Goal: Find specific page/section: Find specific page/section

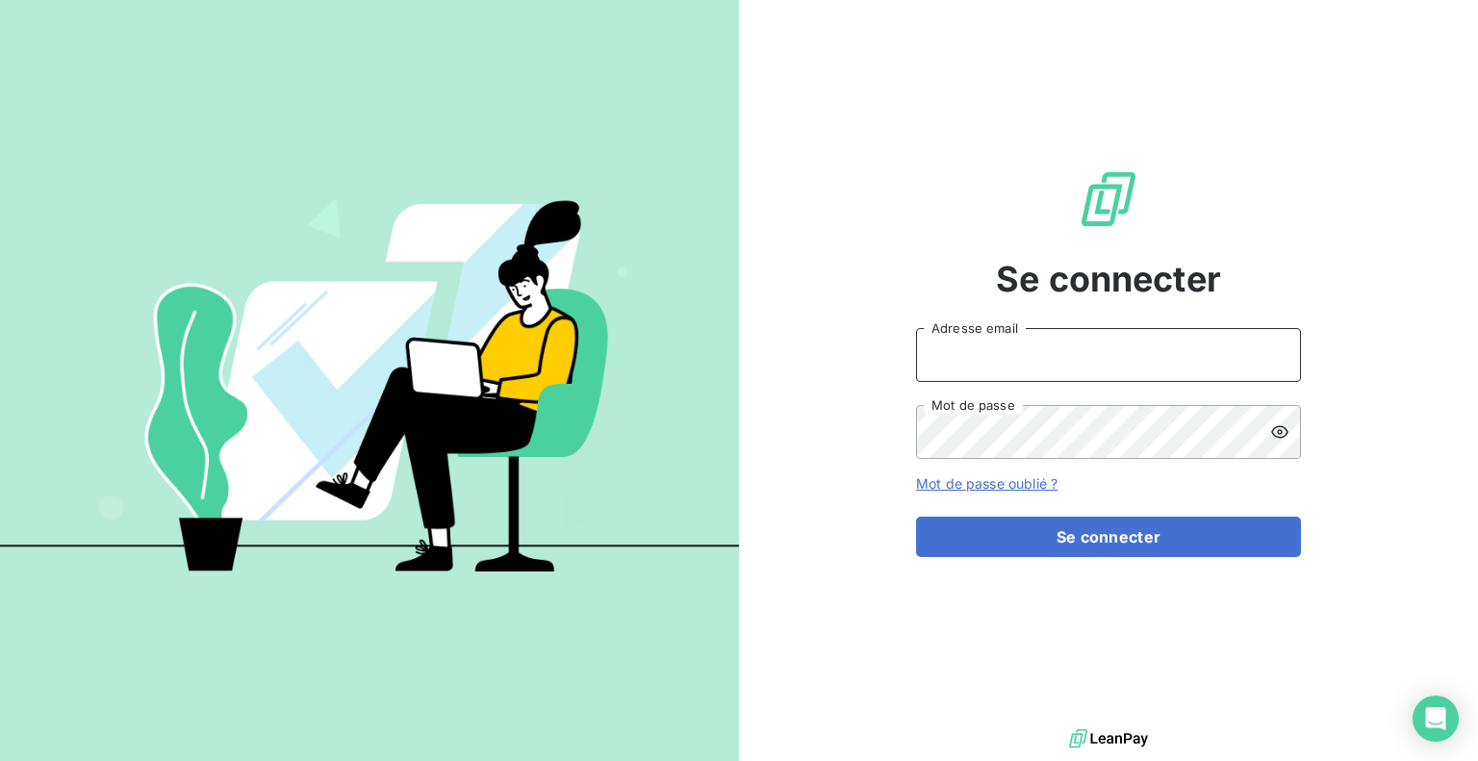
click at [1011, 368] on input "Adresse email" at bounding box center [1108, 355] width 385 height 54
paste input "[EMAIL_ADDRESS][DOMAIN_NAME]"
type input "[EMAIL_ADDRESS][DOMAIN_NAME]"
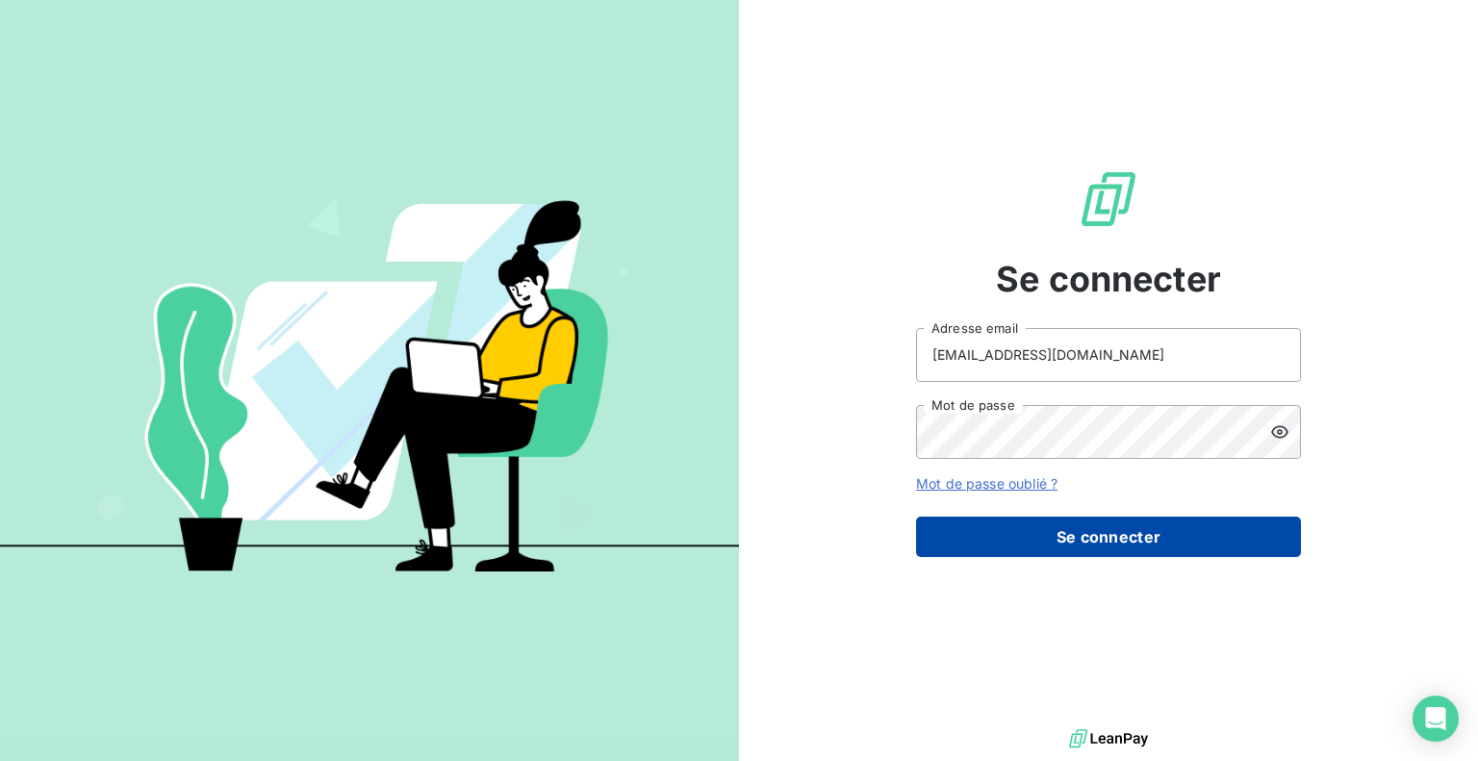
click at [1035, 537] on button "Se connecter" at bounding box center [1108, 537] width 385 height 40
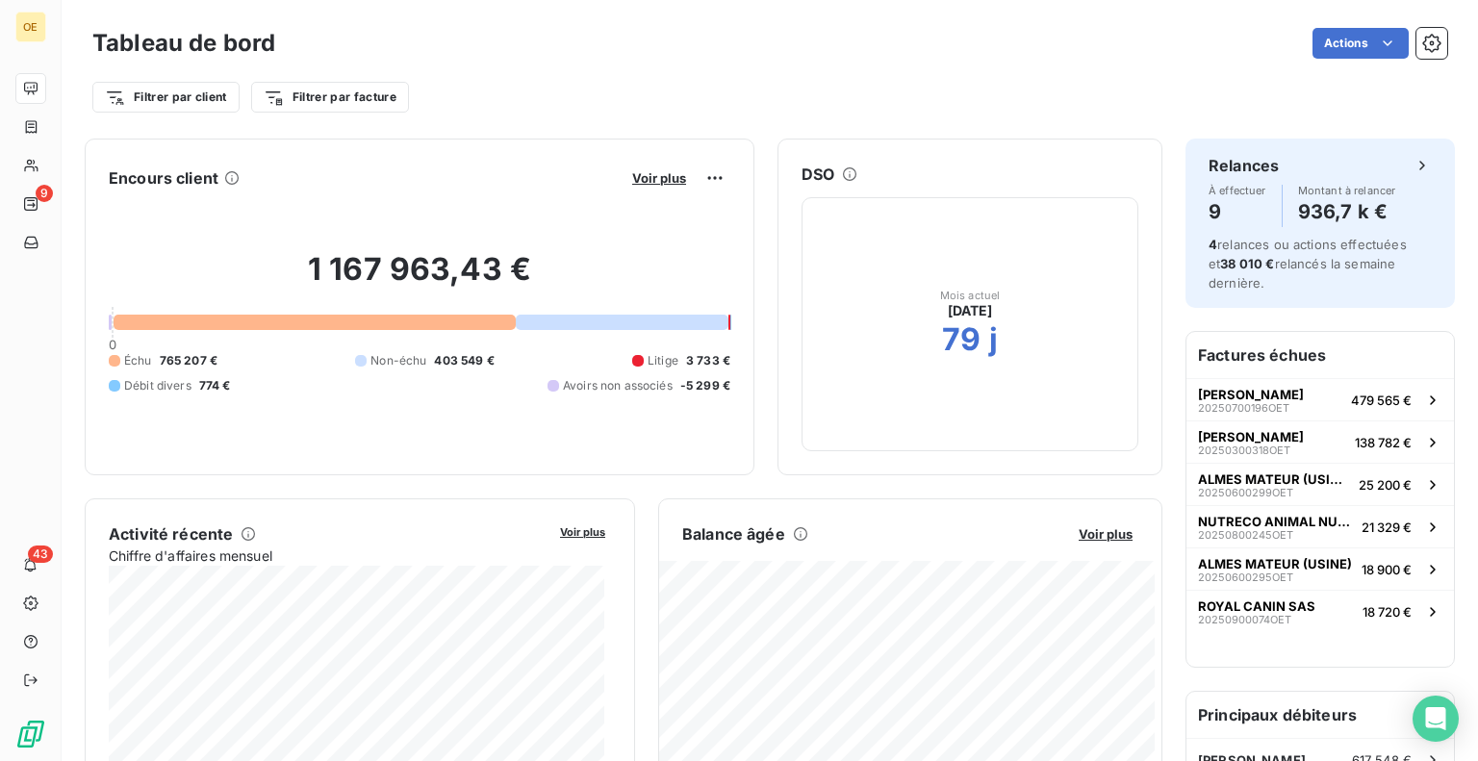
scroll to position [96, 0]
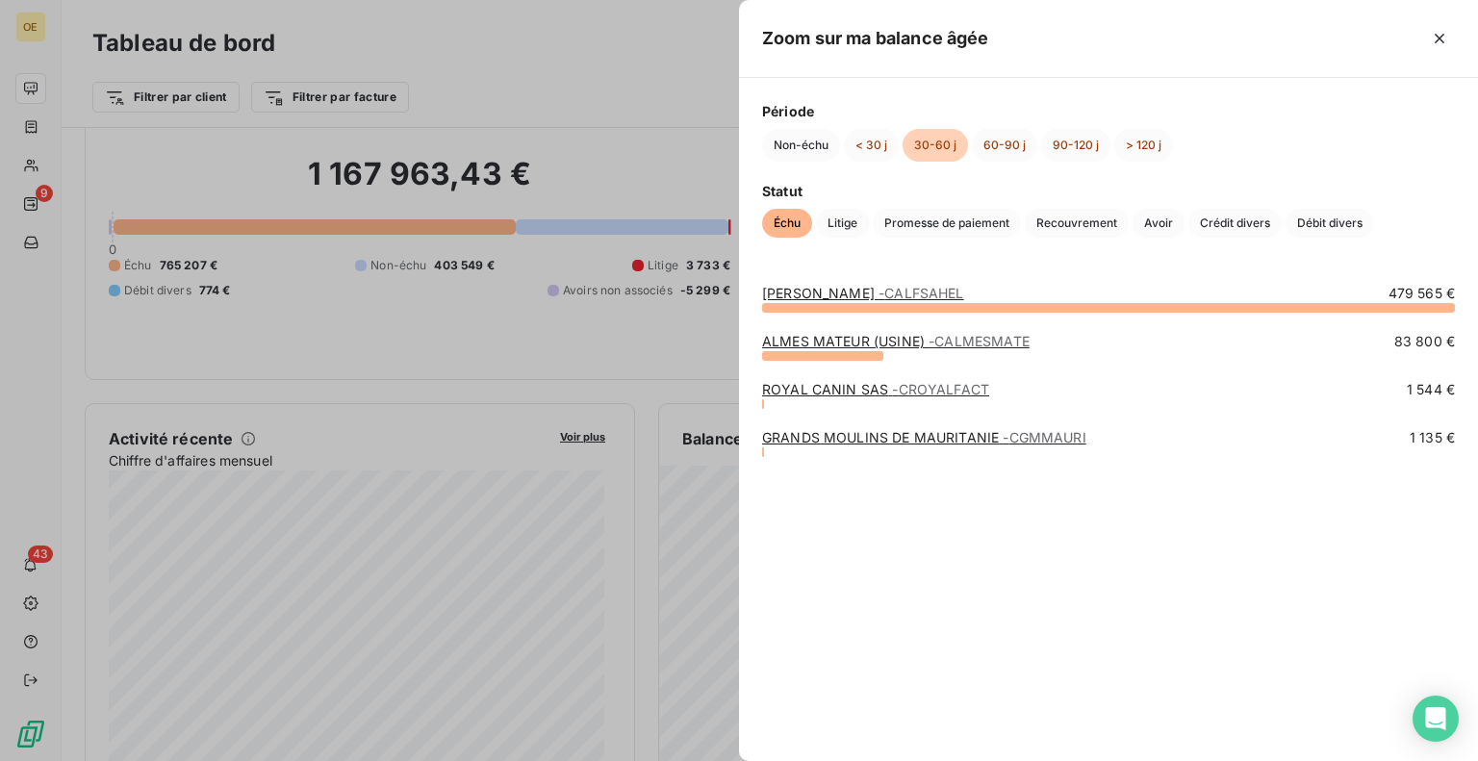
click at [516, 337] on div at bounding box center [739, 380] width 1478 height 761
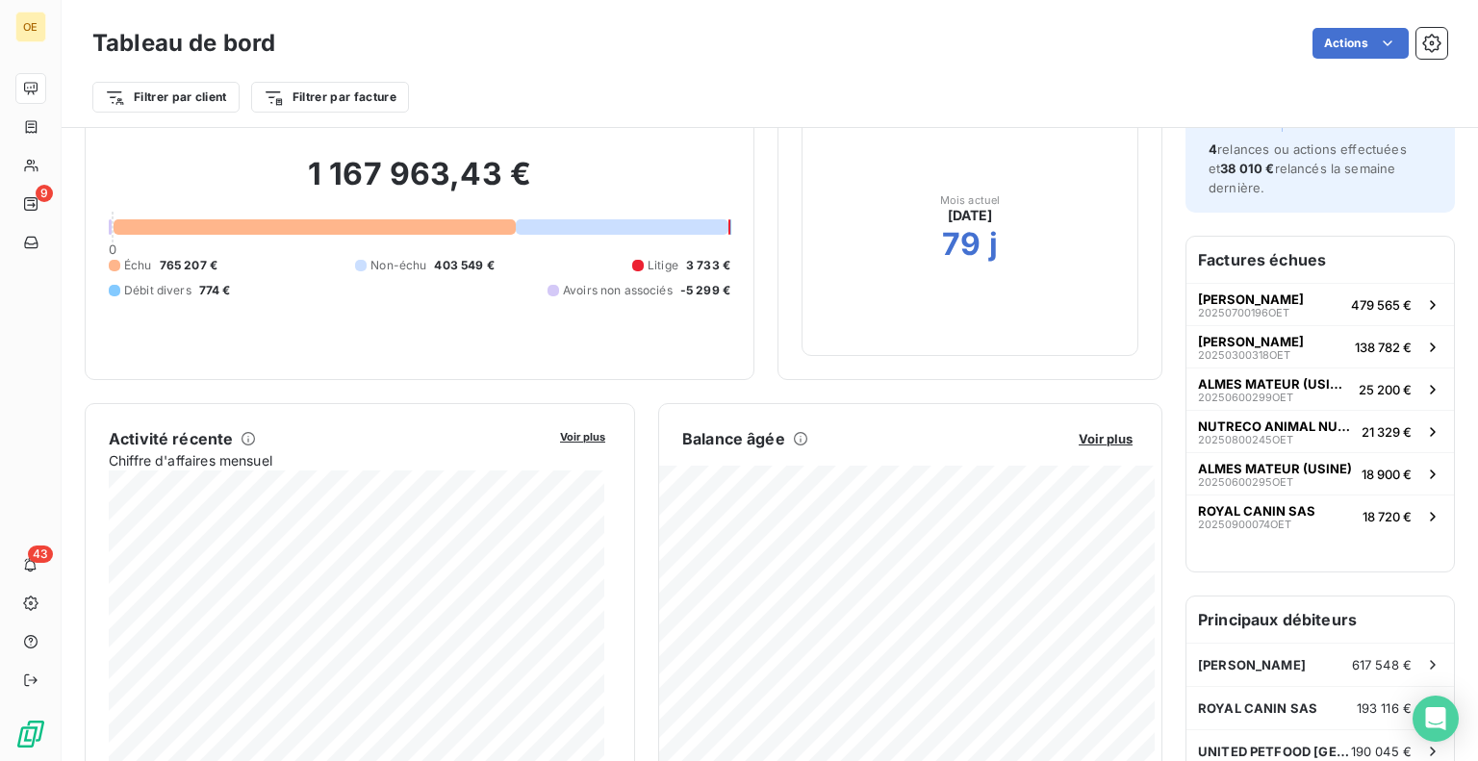
scroll to position [192, 0]
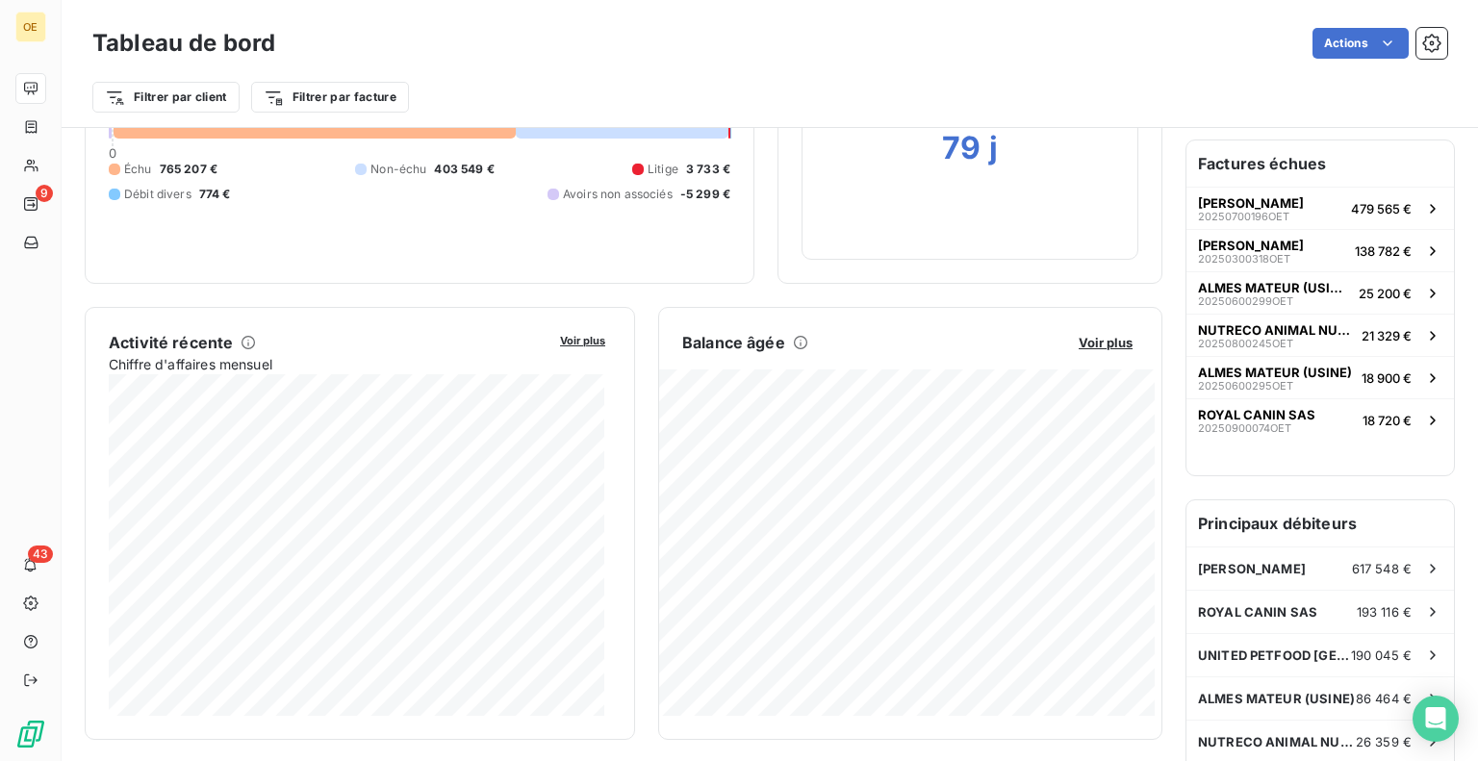
click at [1084, 88] on div "Filtrer par client Filtrer par facture" at bounding box center [769, 97] width 1355 height 37
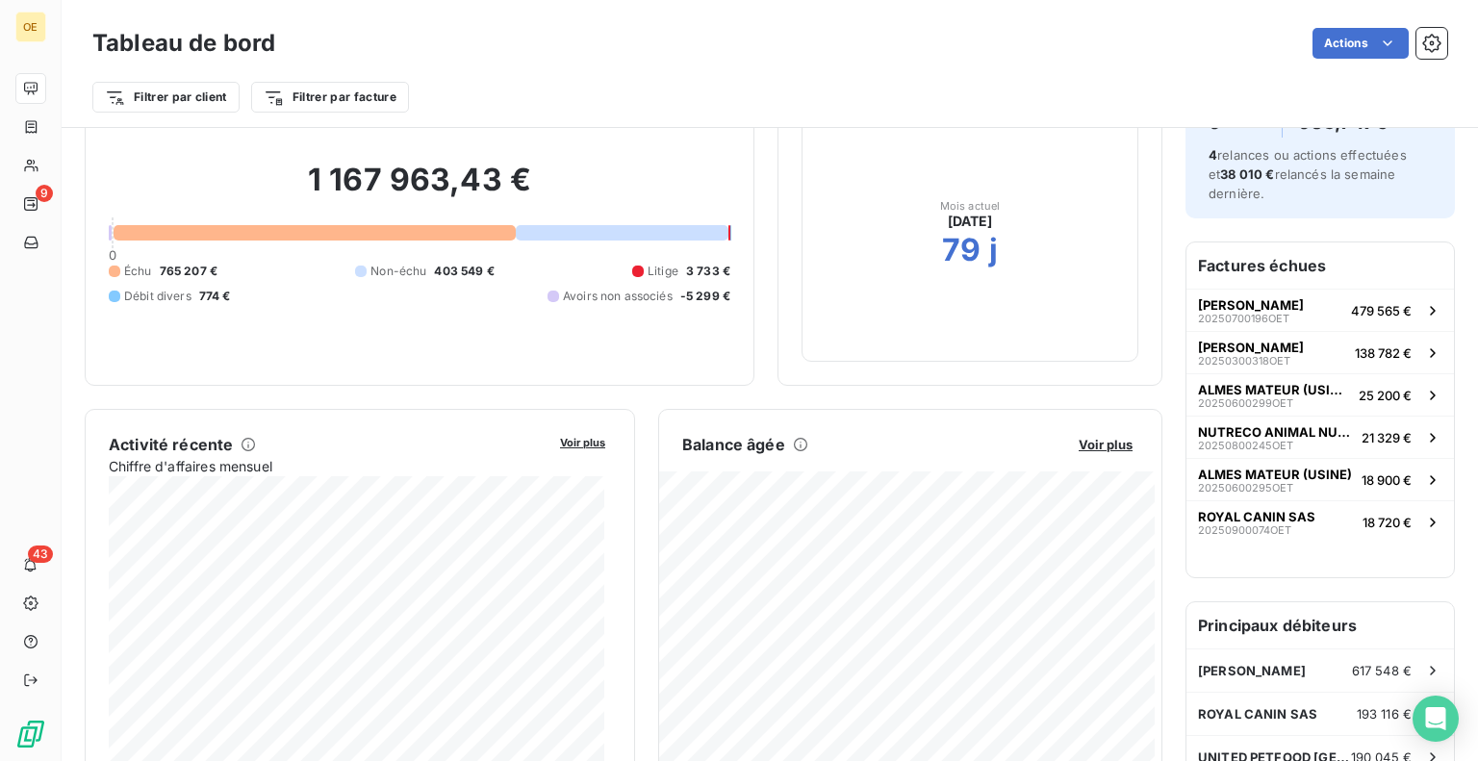
scroll to position [0, 0]
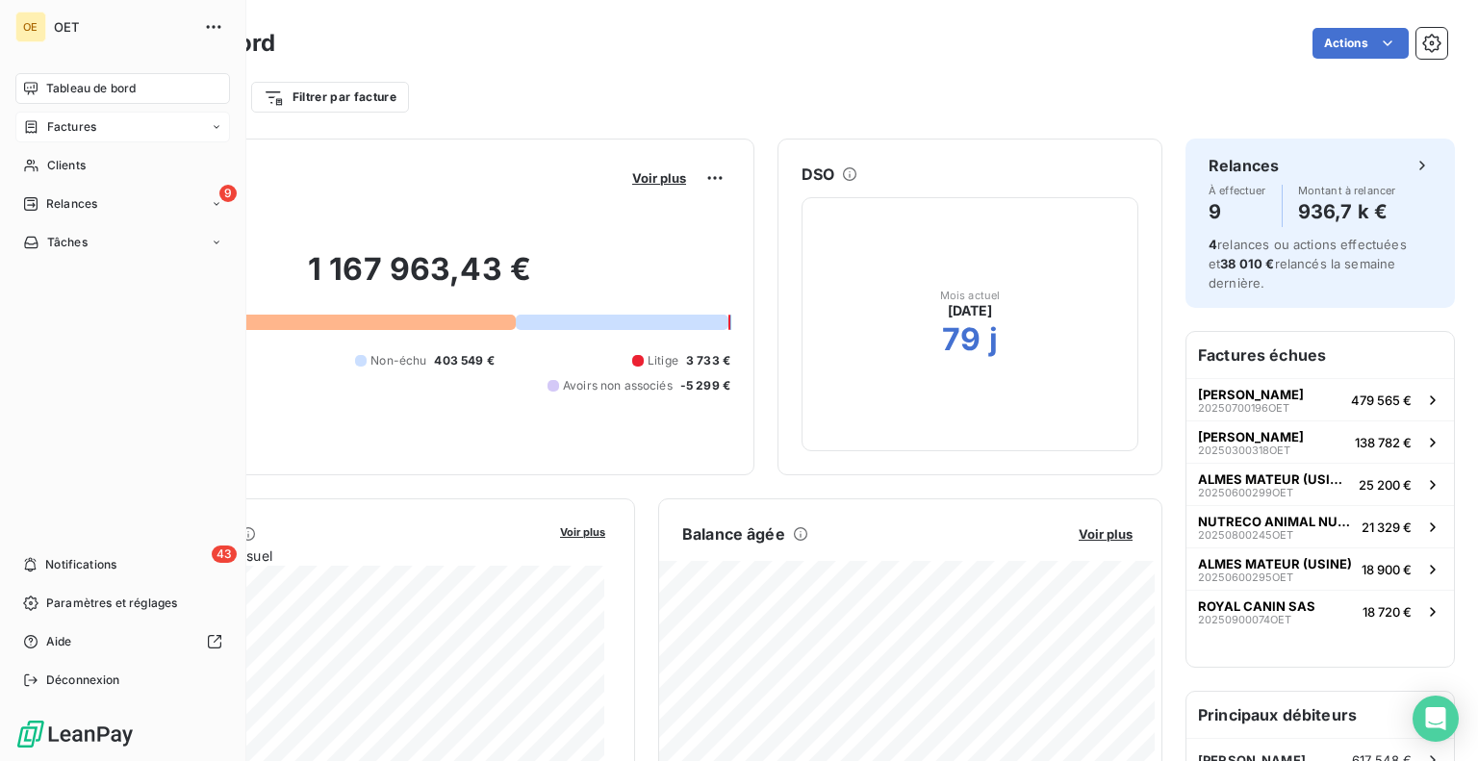
click at [103, 130] on div "Factures" at bounding box center [122, 127] width 215 height 31
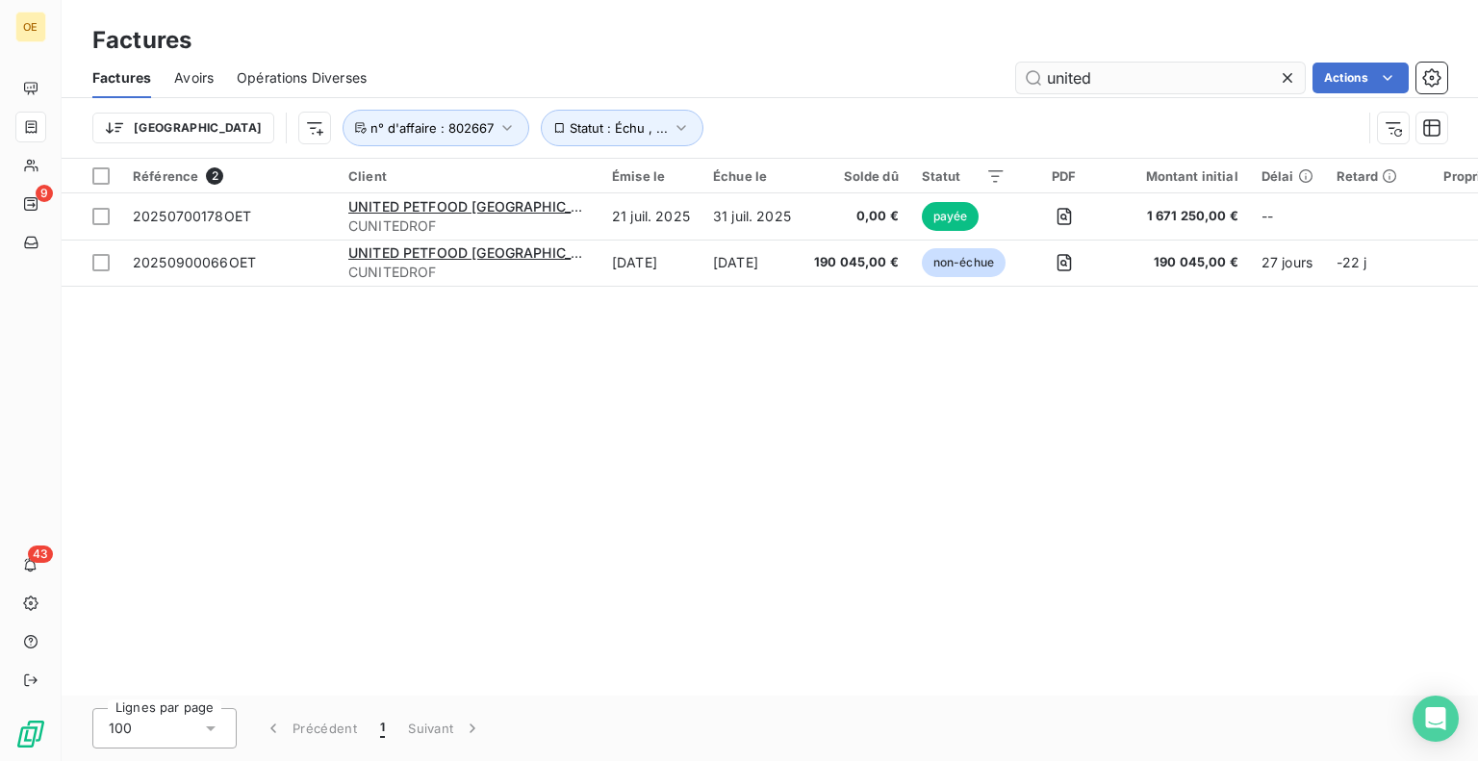
click at [1139, 77] on input "united" at bounding box center [1160, 78] width 289 height 31
drag, startPoint x: 1131, startPoint y: 80, endPoint x: 906, endPoint y: 74, distance: 225.2
click at [907, 74] on div "united Actions" at bounding box center [918, 78] width 1057 height 31
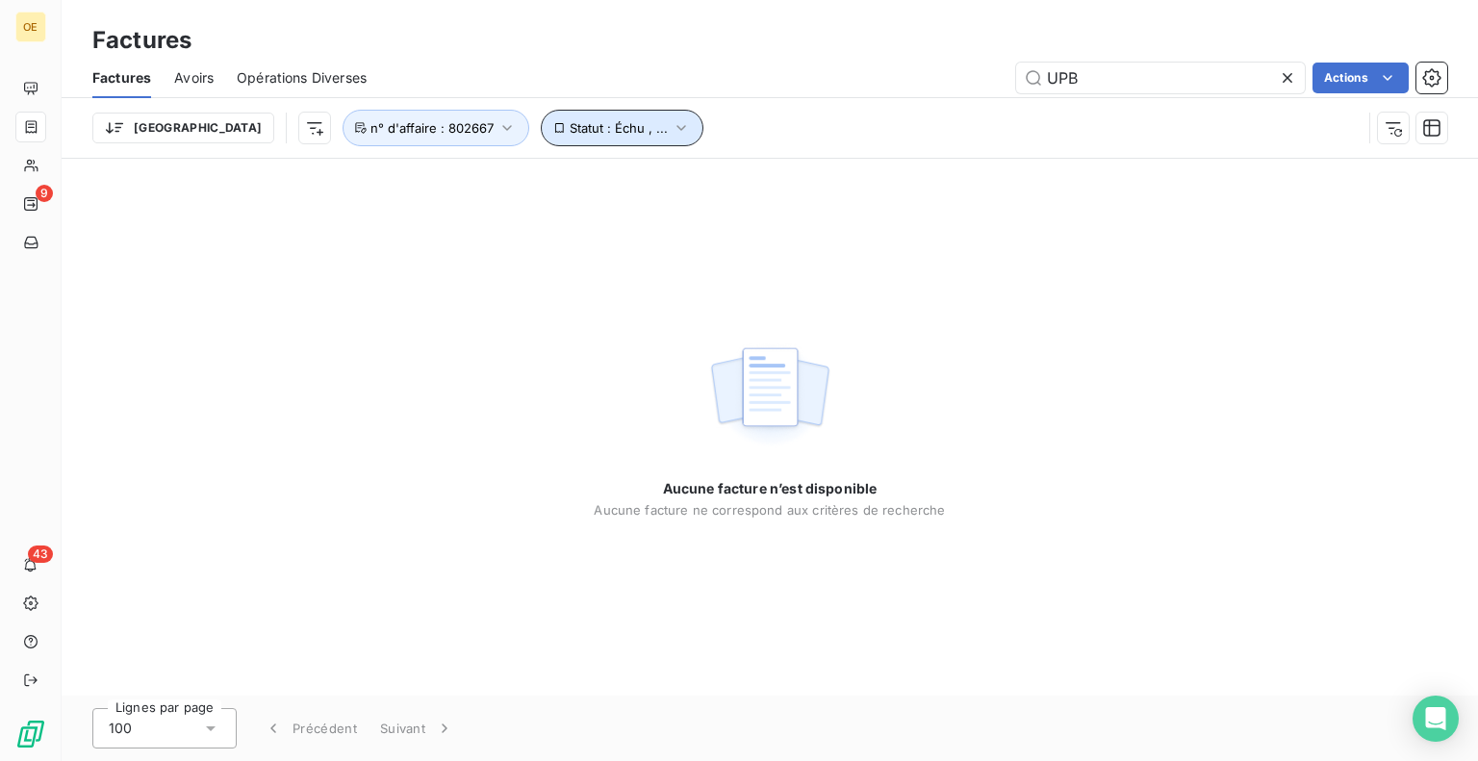
click at [672, 130] on icon "button" at bounding box center [681, 127] width 19 height 19
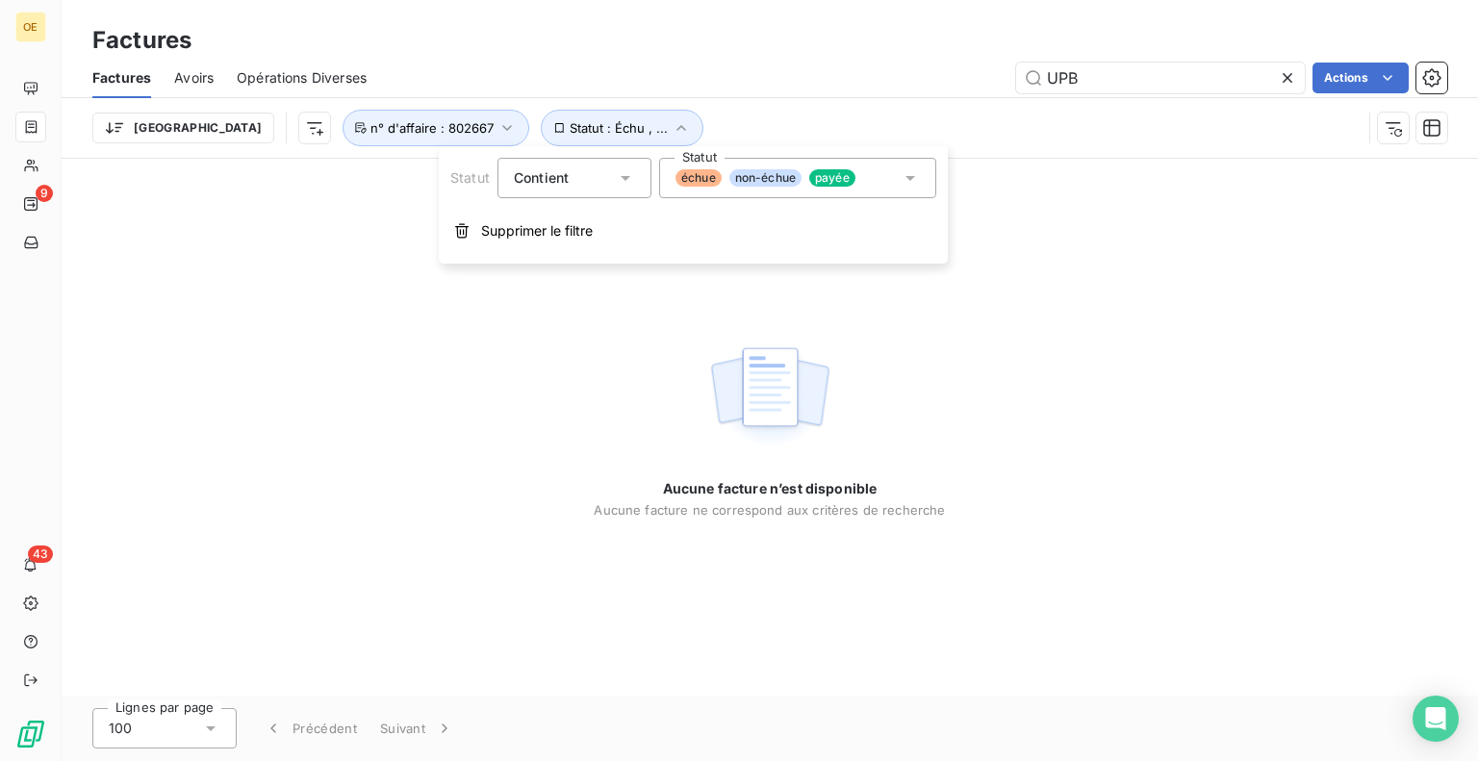
click at [485, 416] on div "Aucune facture n’est disponible Aucune facture ne correspond aux critères de re…" at bounding box center [770, 427] width 1416 height 537
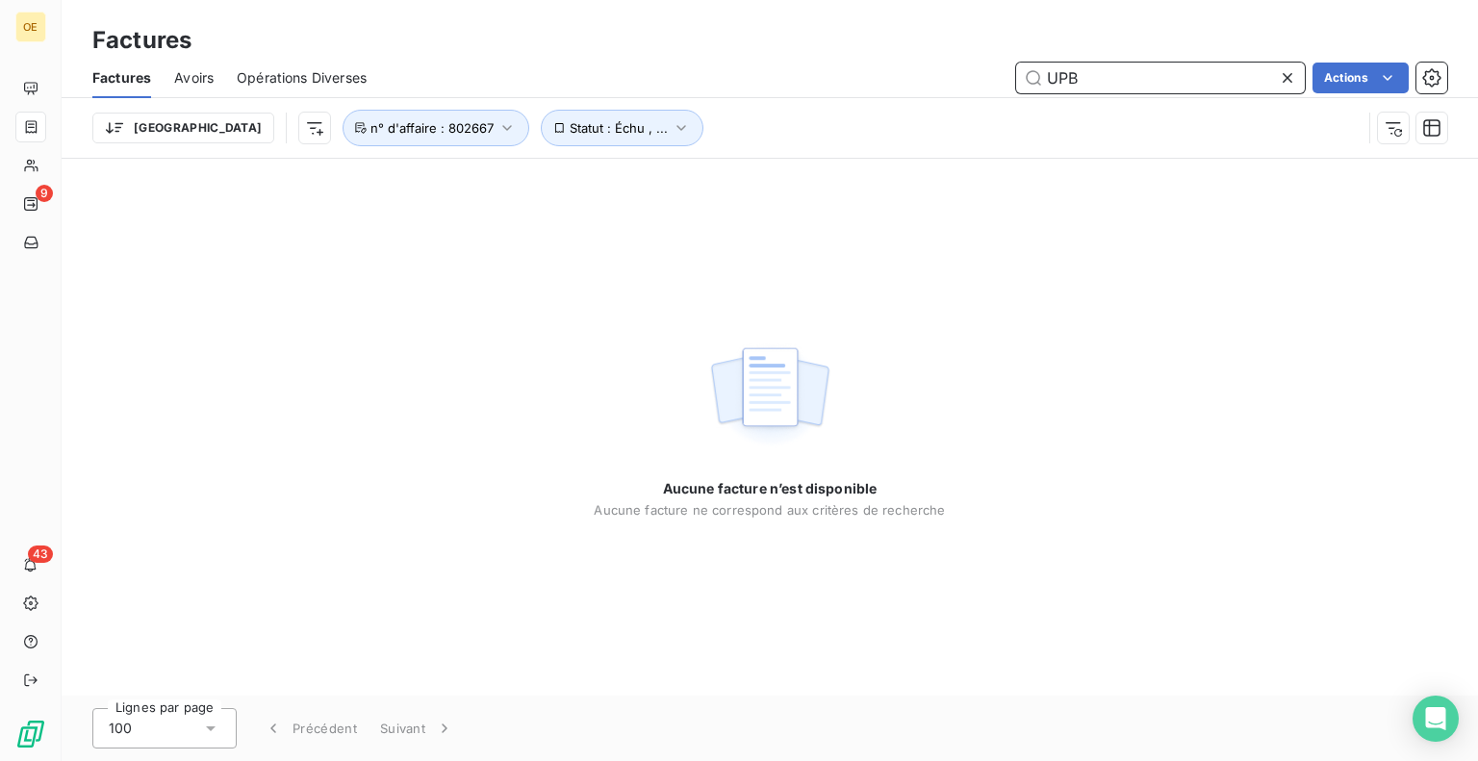
click at [951, 67] on div "UPB Actions" at bounding box center [918, 78] width 1057 height 31
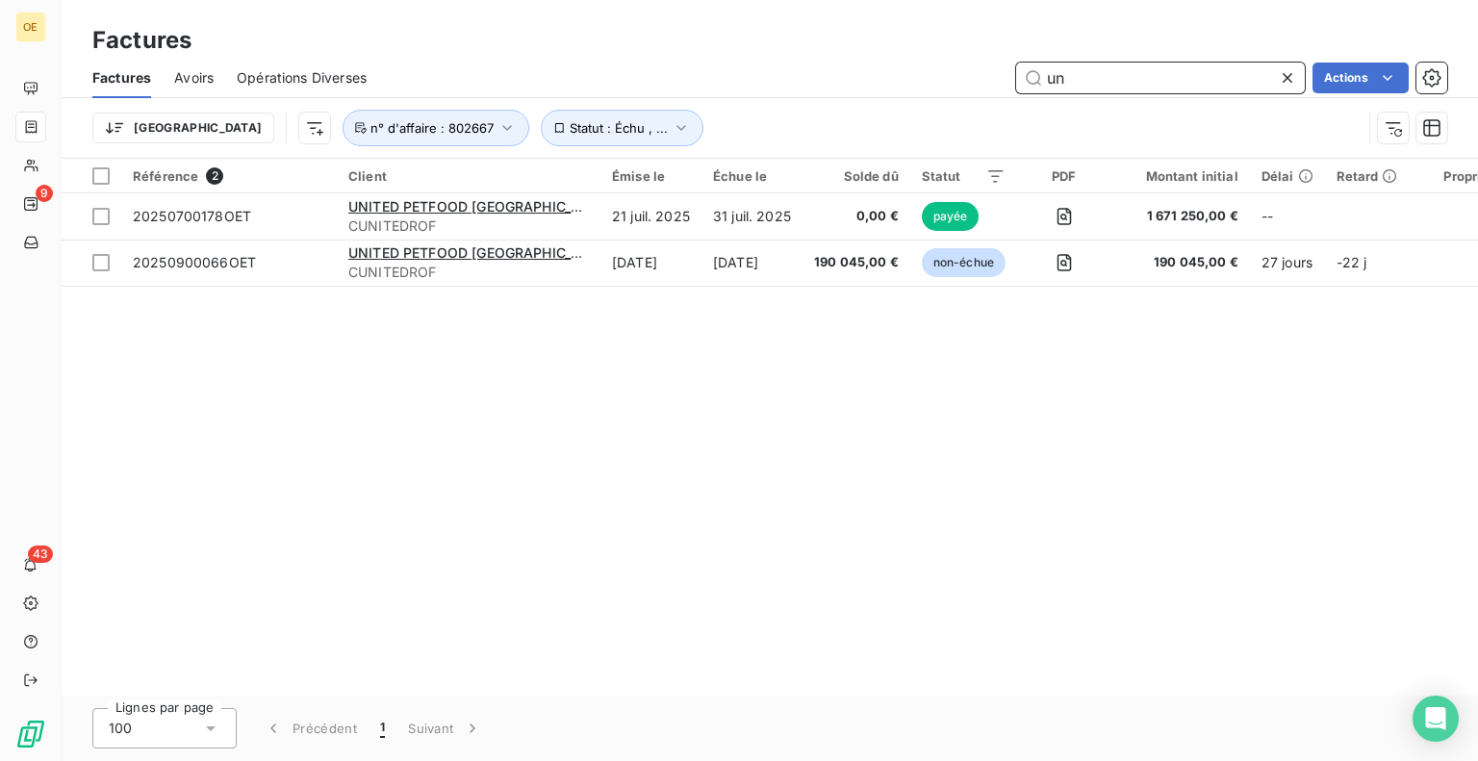
type input "u"
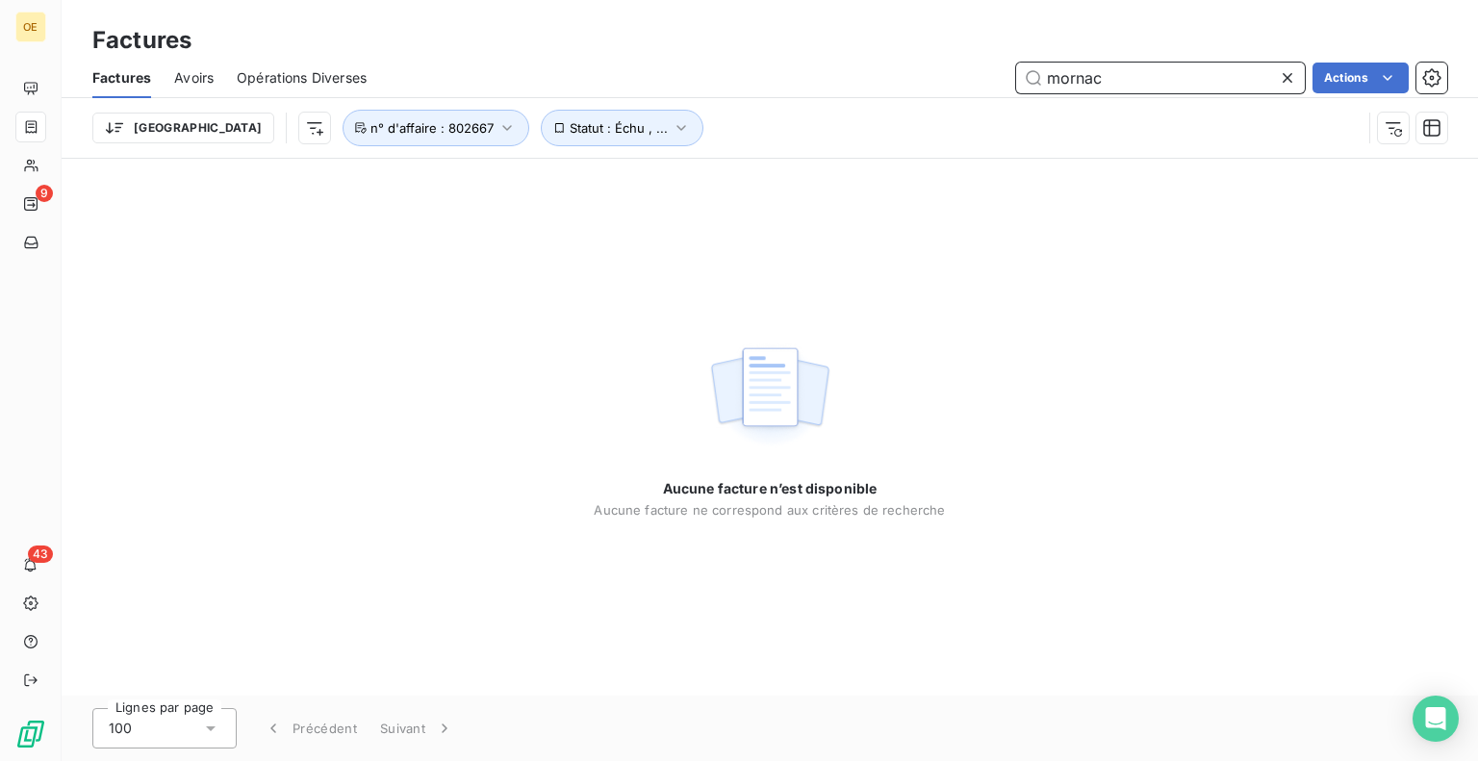
type input "mornac"
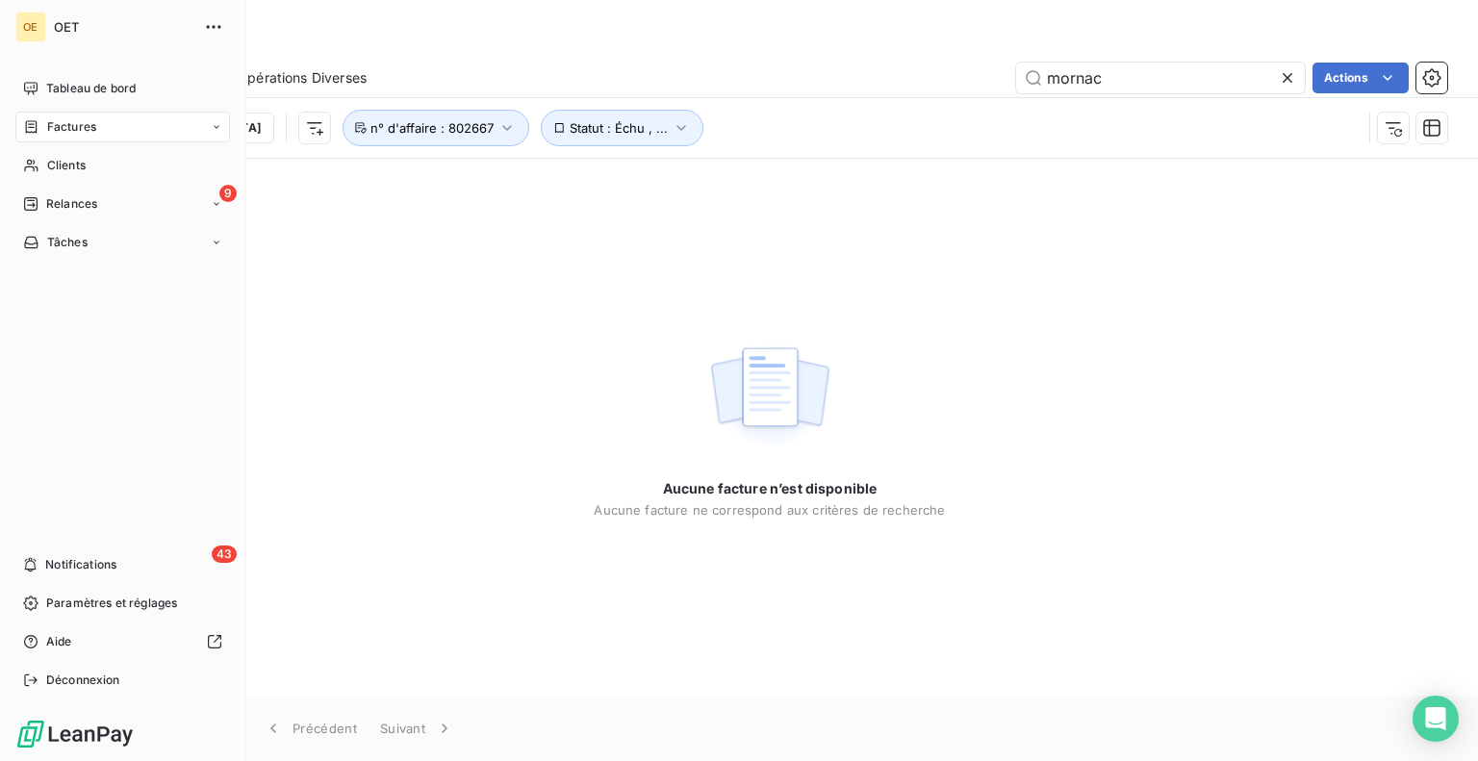
click at [84, 128] on span "Factures" at bounding box center [71, 126] width 49 height 17
click at [97, 93] on span "Tableau de bord" at bounding box center [90, 88] width 89 height 17
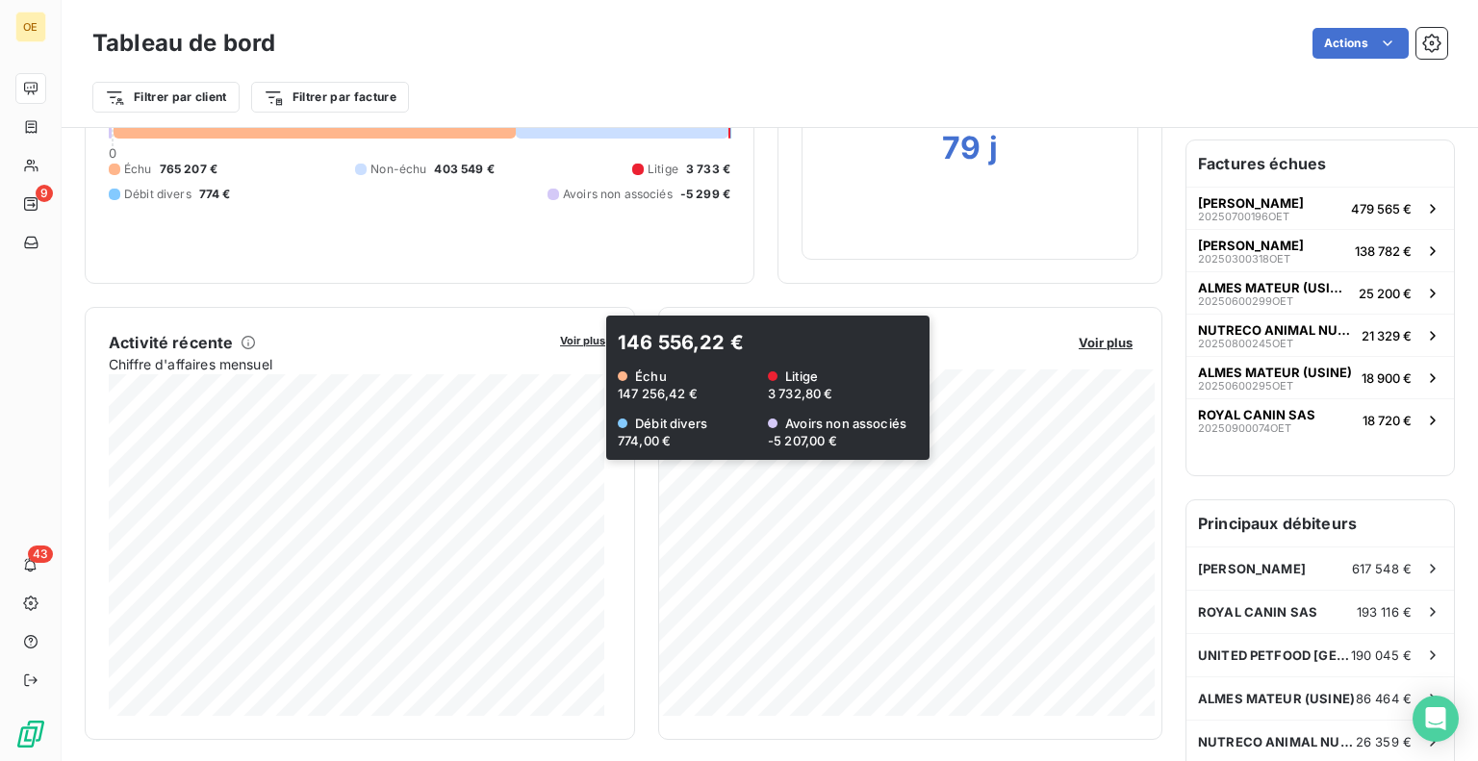
scroll to position [385, 0]
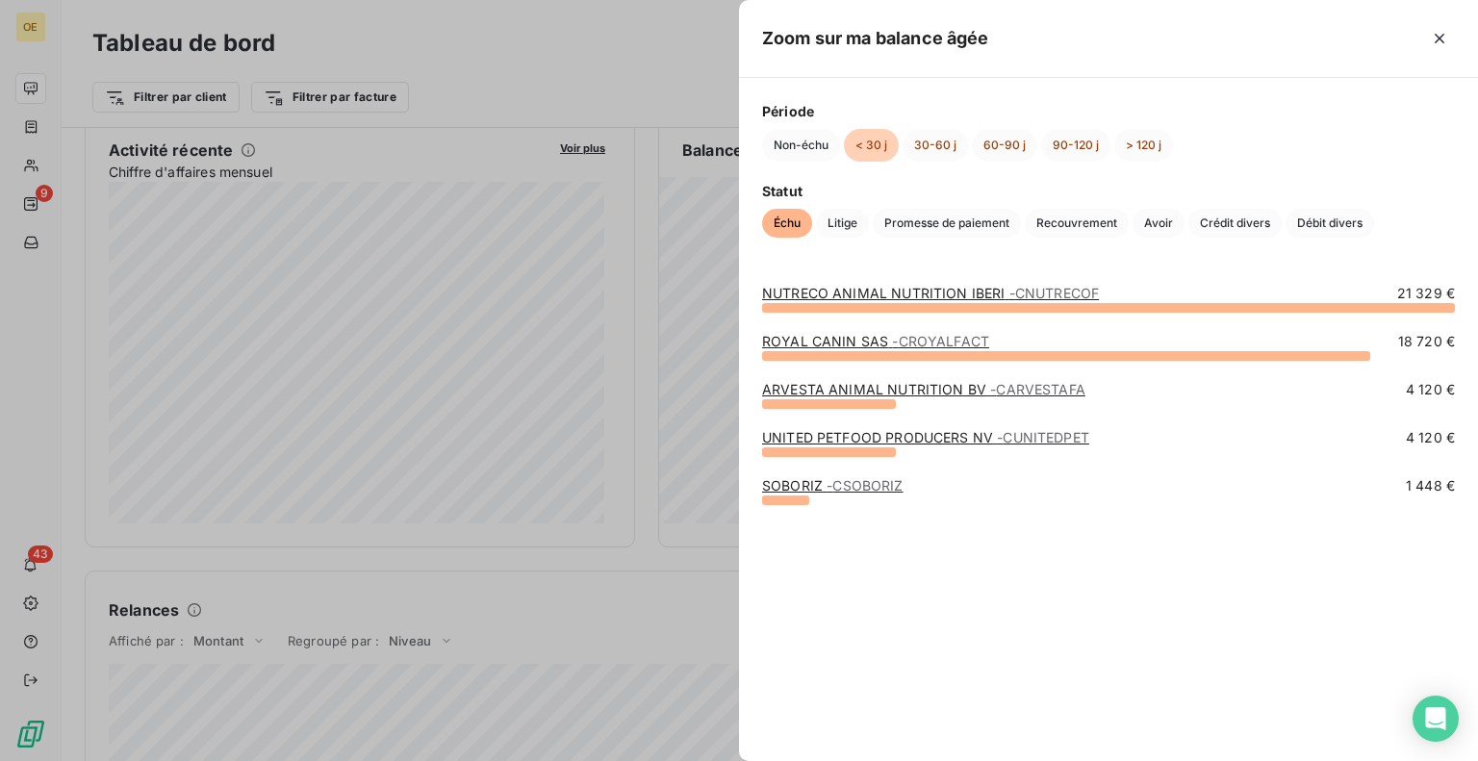
click at [621, 608] on div at bounding box center [739, 380] width 1478 height 761
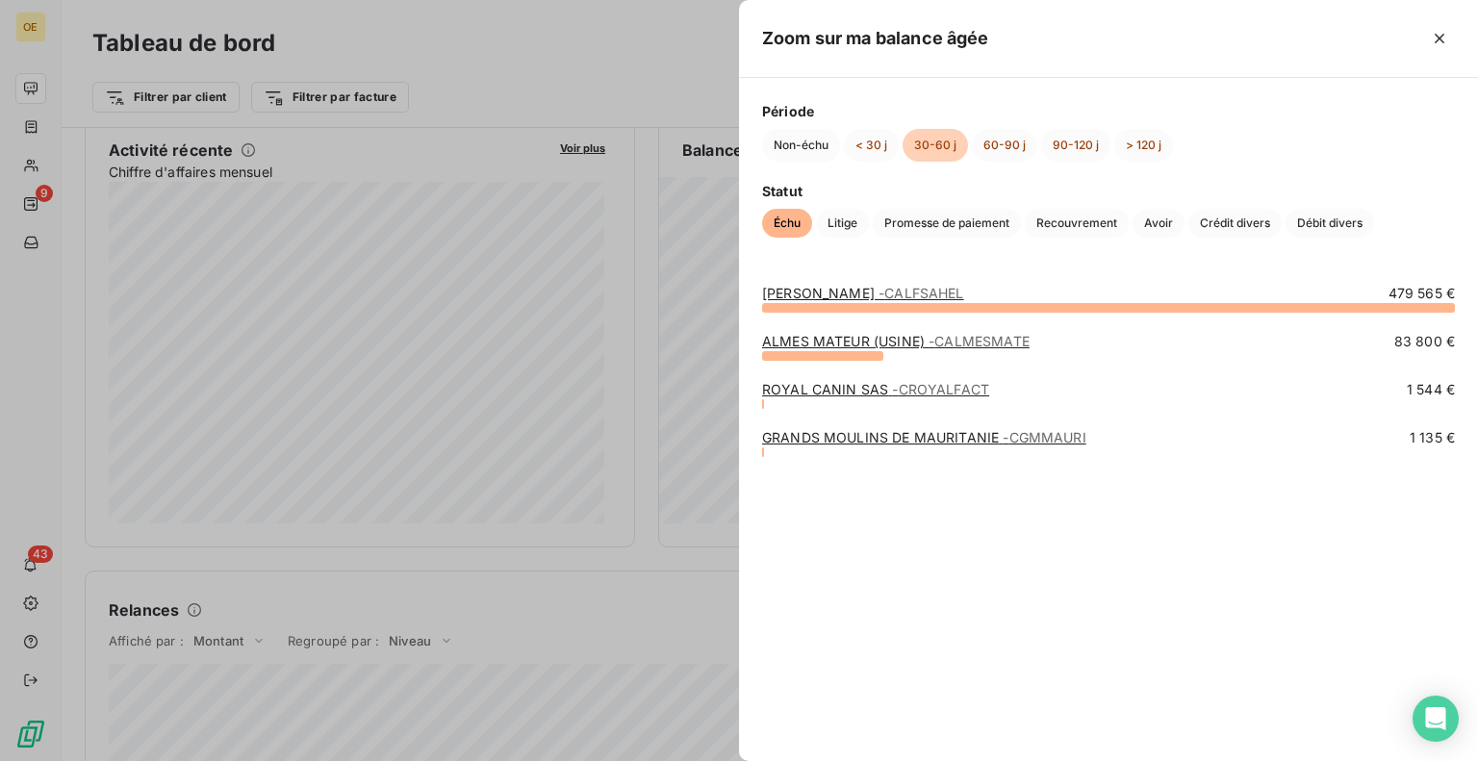
click at [666, 598] on div at bounding box center [739, 380] width 1478 height 761
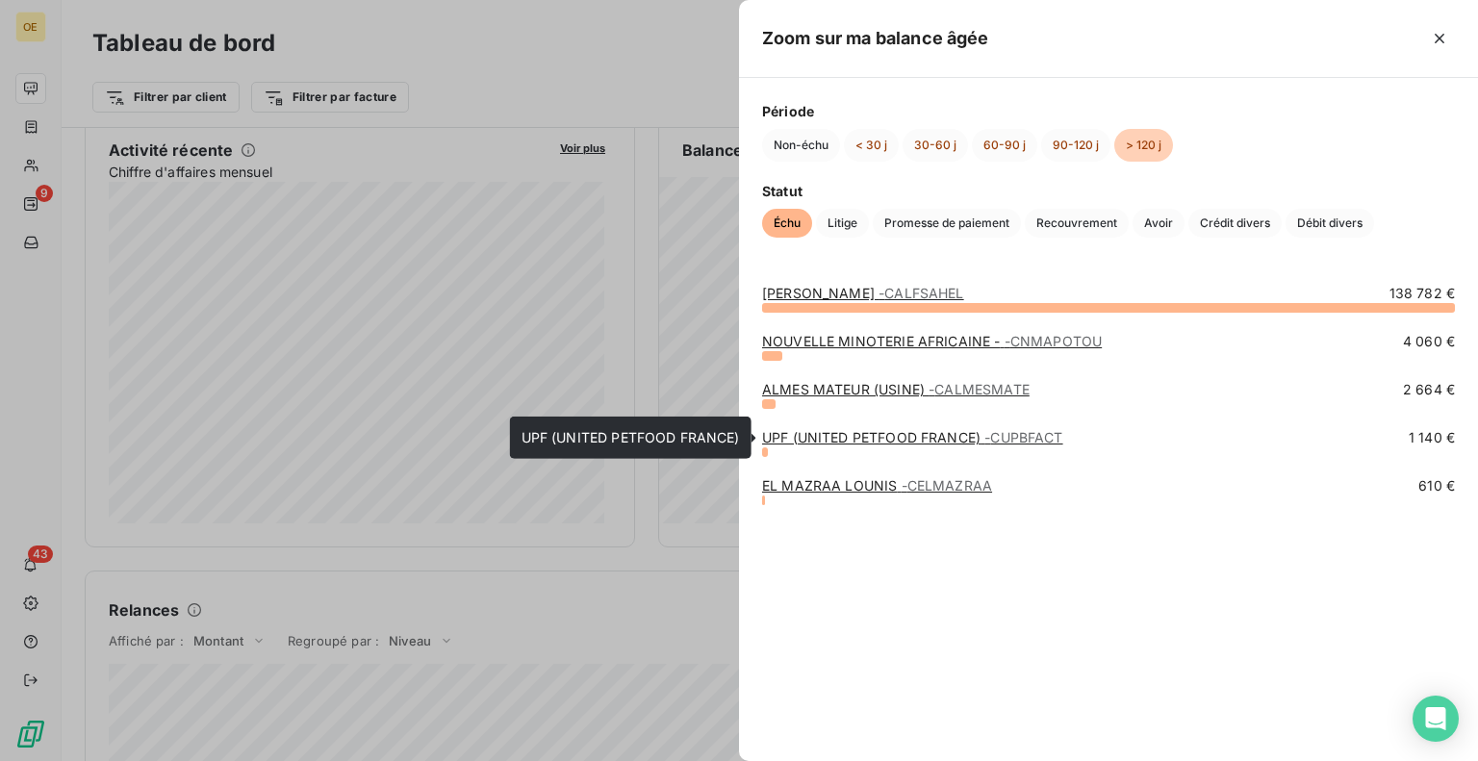
click at [894, 437] on link "UPF (UNITED PETFOOD FRANCE) - CUPBFACT" at bounding box center [912, 437] width 301 height 16
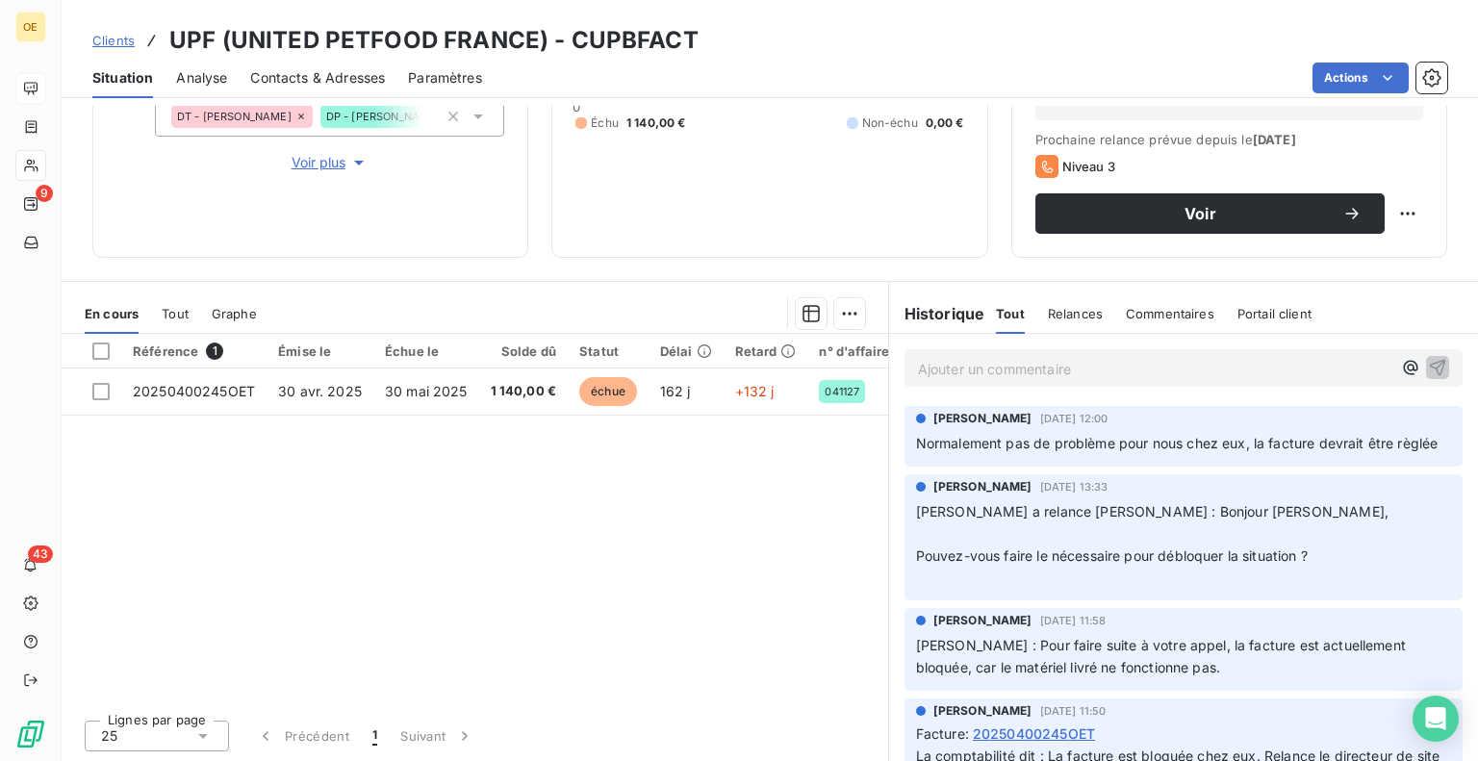
click at [658, 574] on div "Référence 1 Émise le Échue le Solde dû Statut Délai Retard n° d'affaire Tag rel…" at bounding box center [475, 519] width 826 height 370
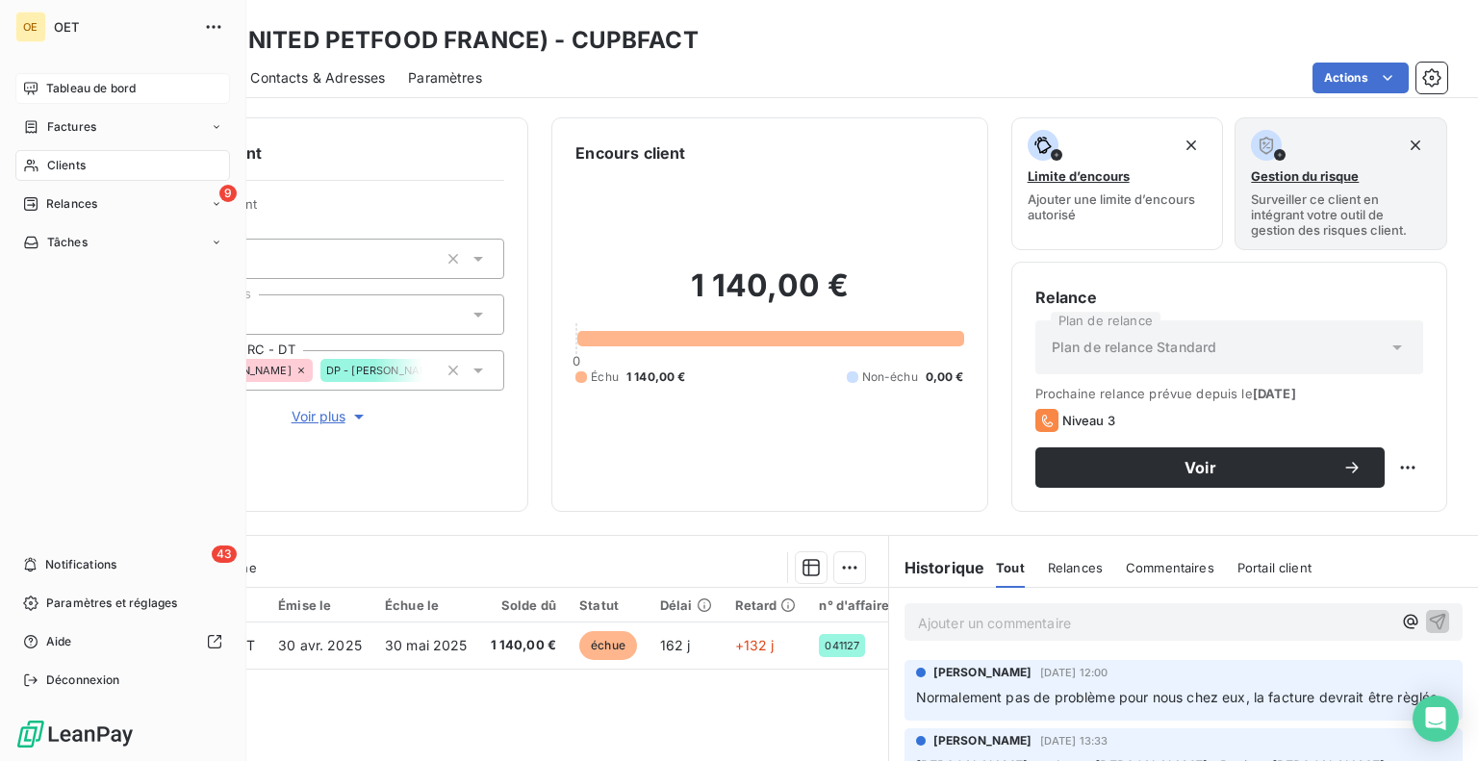
click at [85, 91] on span "Tableau de bord" at bounding box center [90, 88] width 89 height 17
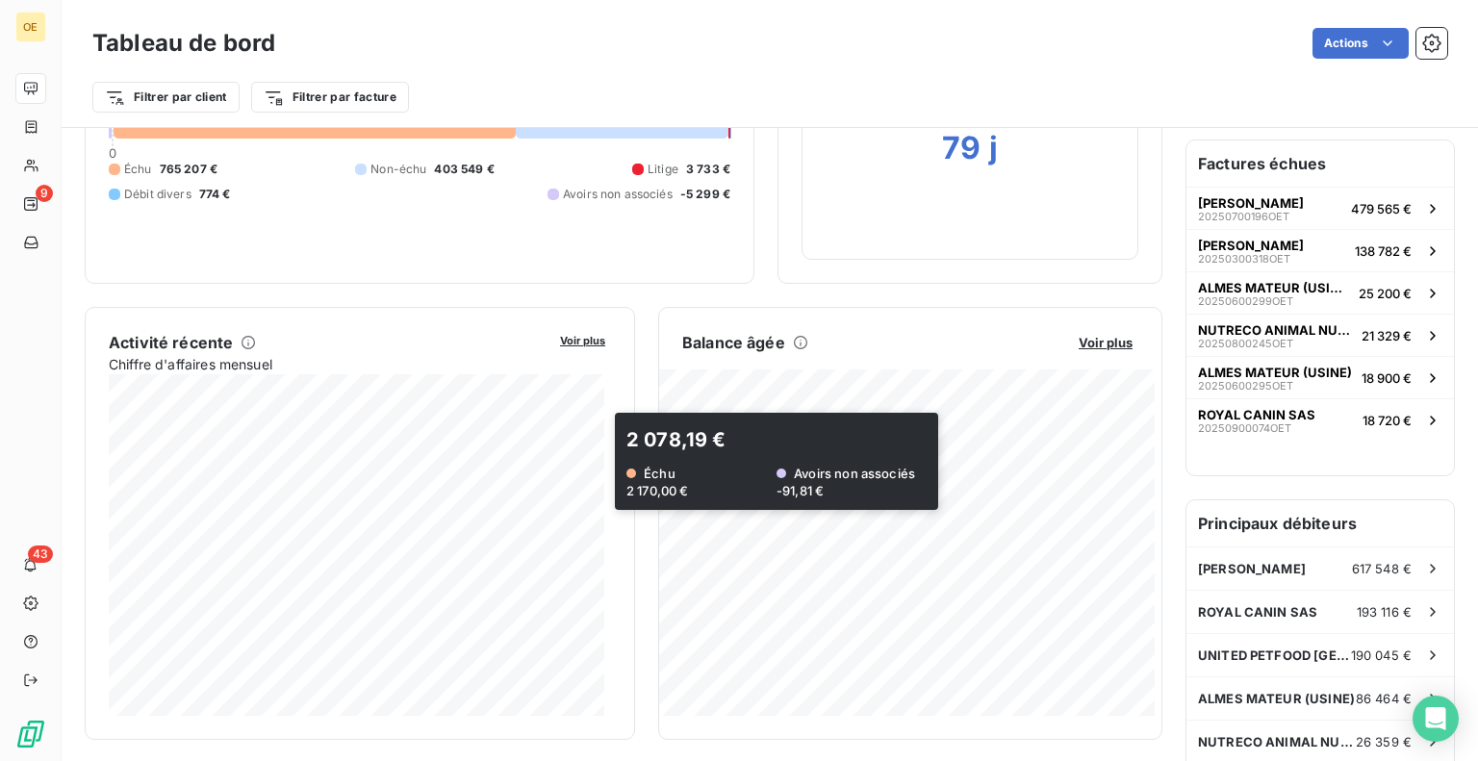
scroll to position [192, 0]
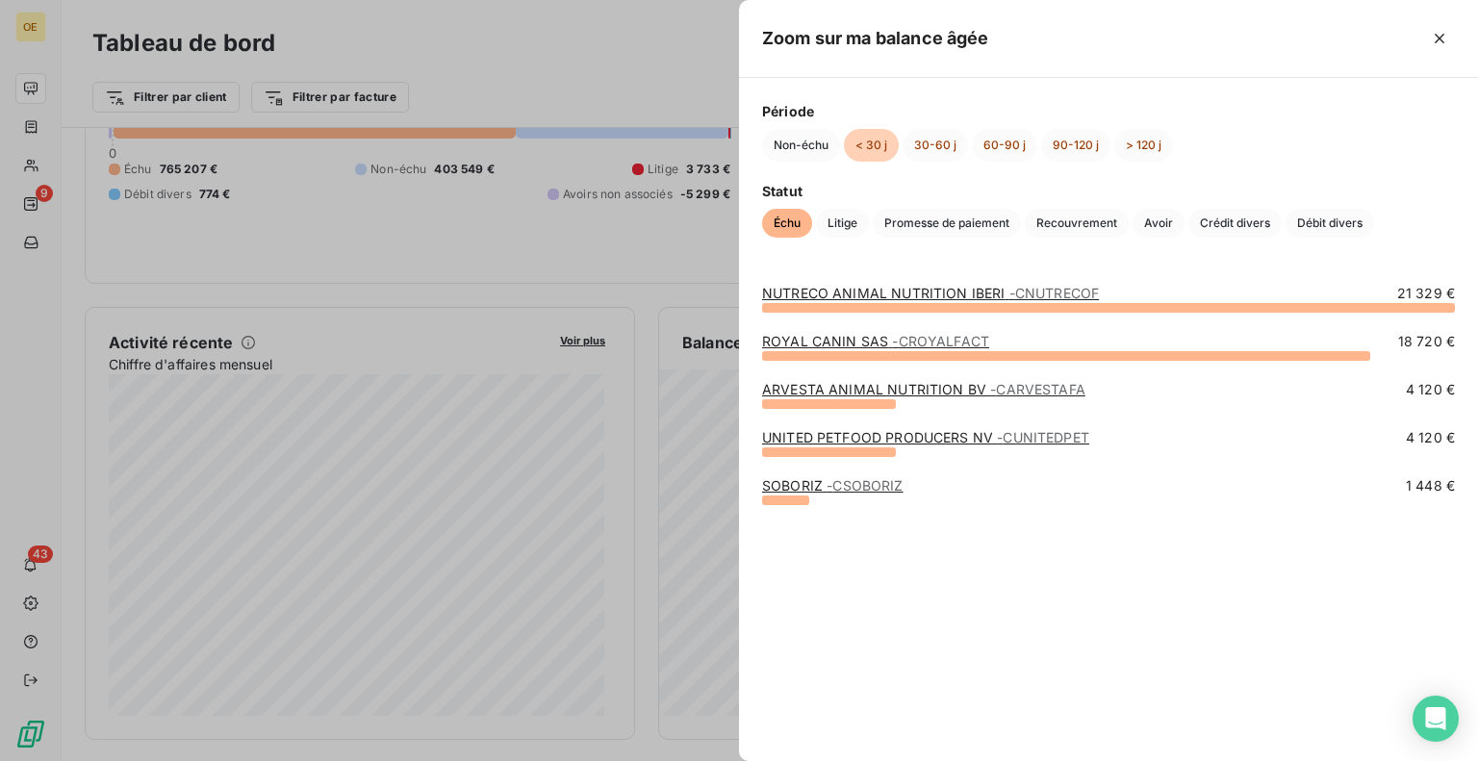
click at [477, 229] on div at bounding box center [739, 380] width 1478 height 761
